Goal: Transaction & Acquisition: Purchase product/service

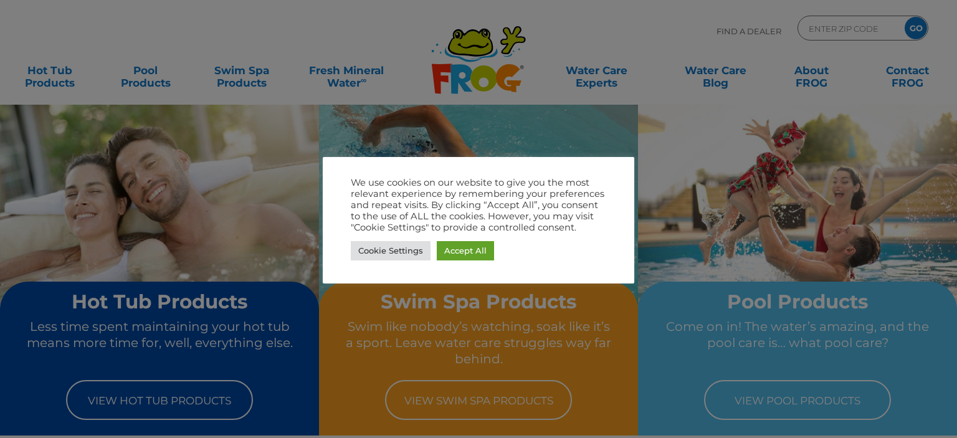
drag, startPoint x: 954, startPoint y: 16, endPoint x: 954, endPoint y: 55, distance: 38.6
click at [947, 55] on div at bounding box center [478, 219] width 957 height 438
click at [631, 117] on div at bounding box center [478, 219] width 957 height 438
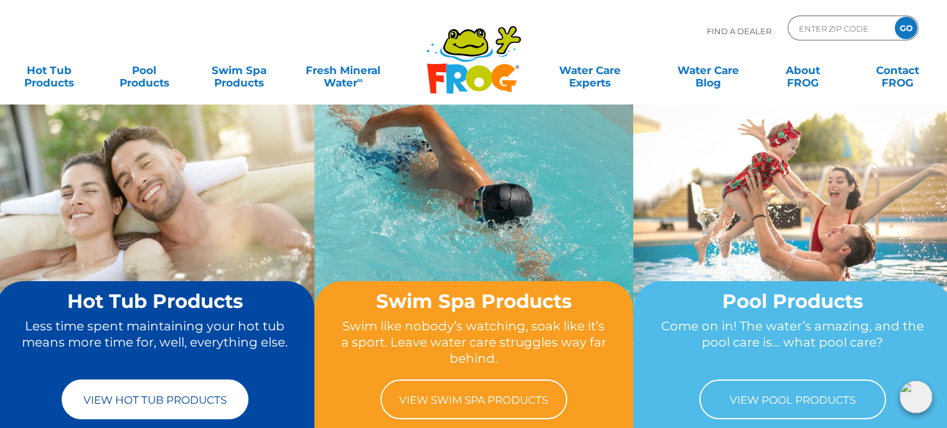
click at [138, 403] on link "View Hot Tub Products" at bounding box center [155, 400] width 187 height 40
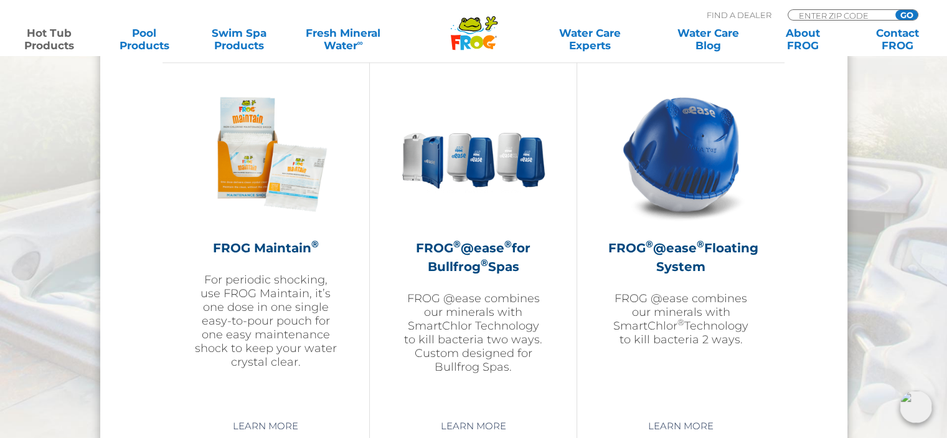
scroll to position [1446, 0]
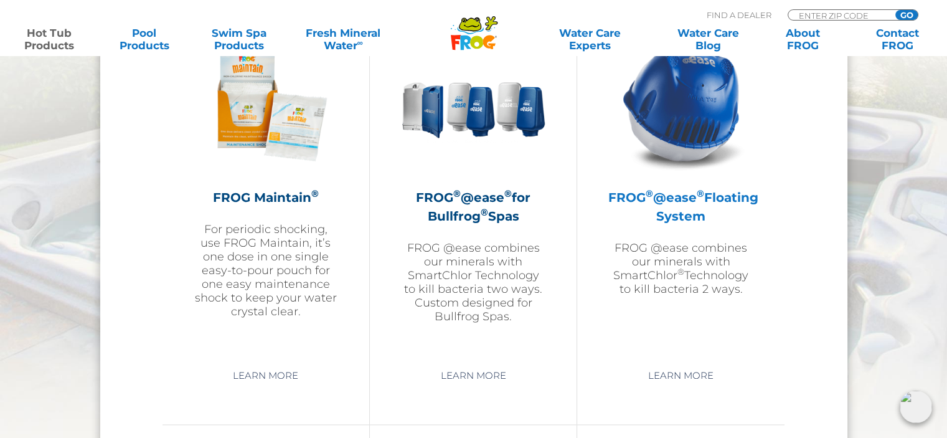
click at [675, 205] on h2 "FROG ® @ease ® Floating System" at bounding box center [680, 206] width 145 height 37
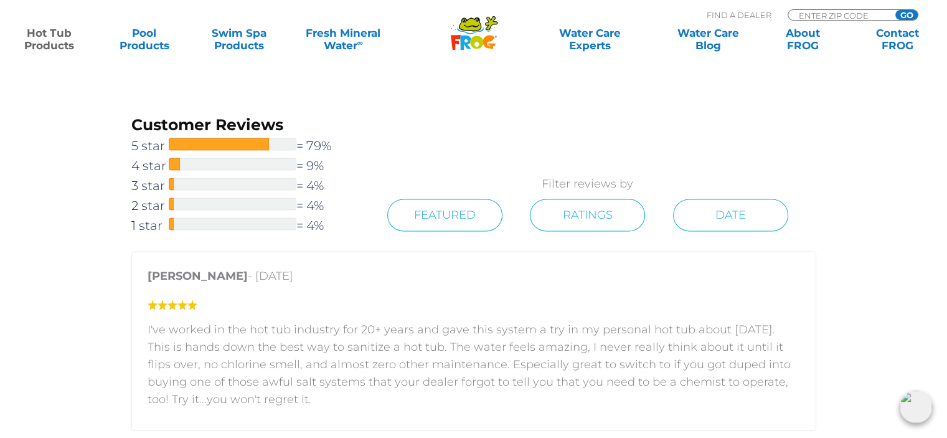
scroll to position [1808, 0]
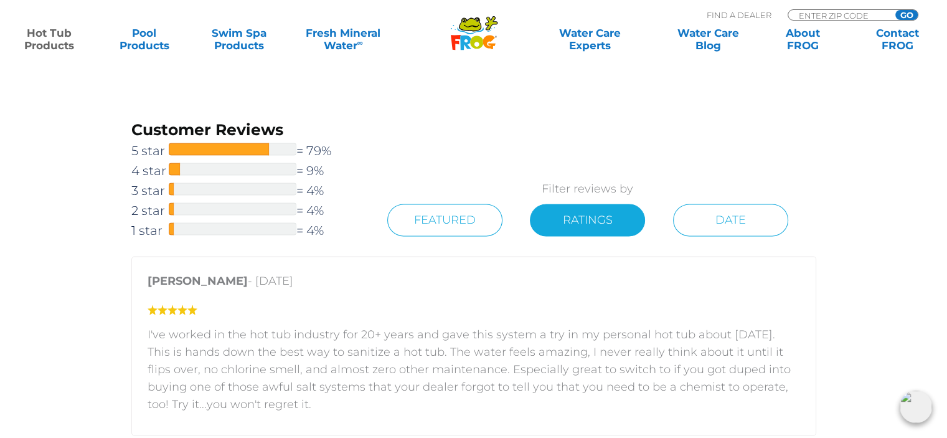
click at [594, 221] on link "Ratings" at bounding box center [587, 220] width 115 height 32
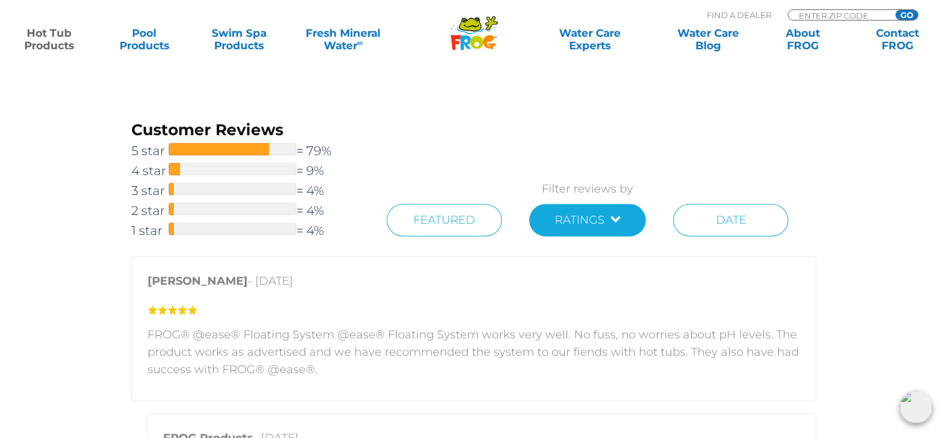
click at [615, 218] on link "Ratings" at bounding box center [587, 220] width 116 height 32
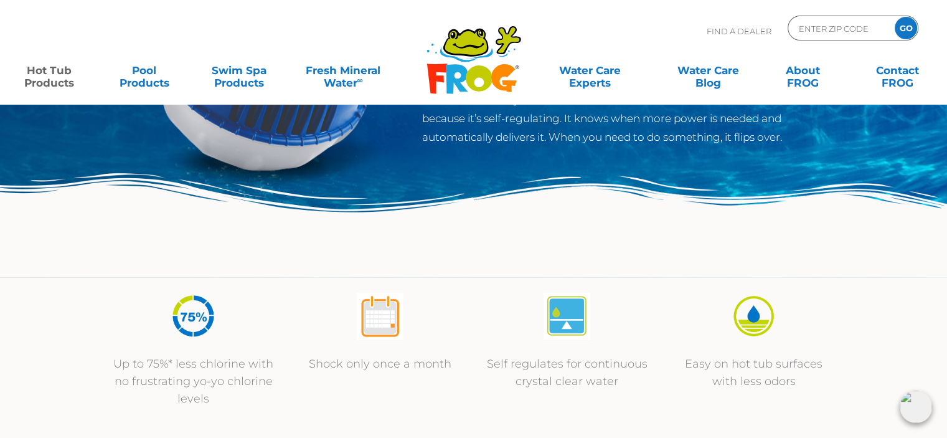
scroll to position [0, 0]
